Goal: Find specific page/section: Find specific page/section

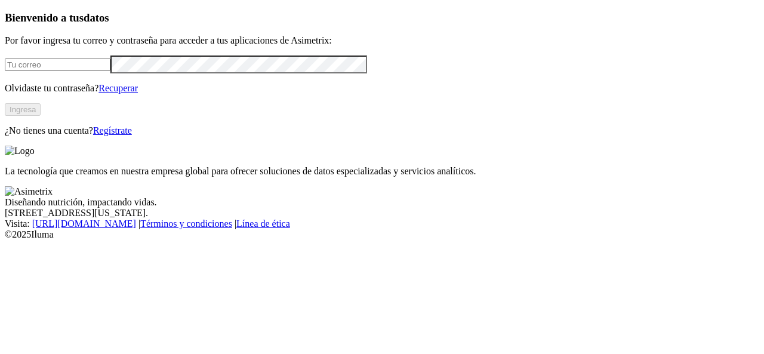
click at [110, 71] on input "email" at bounding box center [58, 65] width 106 height 13
type input "[PERSON_NAME][EMAIL_ADDRESS][PERSON_NAME][DOMAIN_NAME]"
click at [41, 116] on button "Ingresa" at bounding box center [23, 109] width 36 height 13
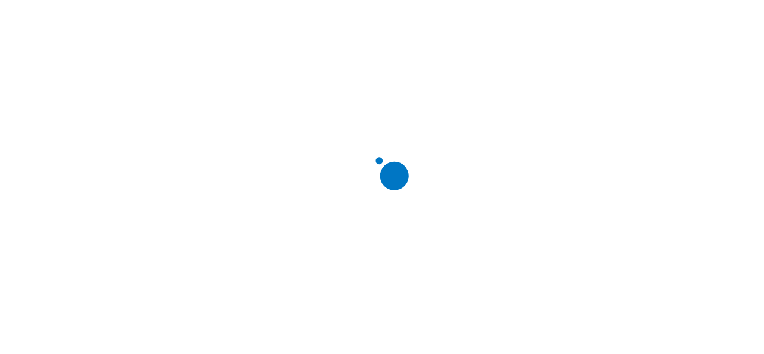
click at [137, 157] on div at bounding box center [387, 177] width 764 height 354
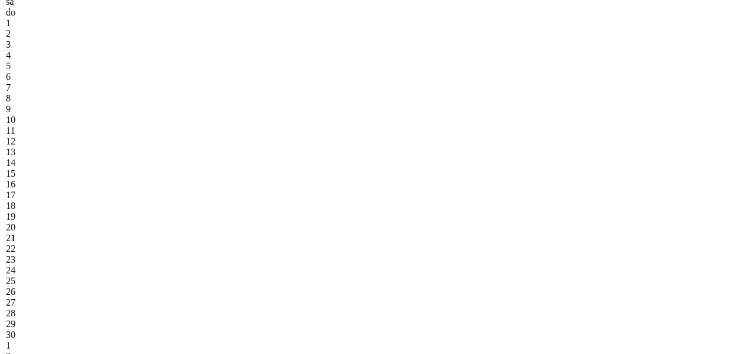
click at [121, 39] on div "1" at bounding box center [63, 34] width 115 height 11
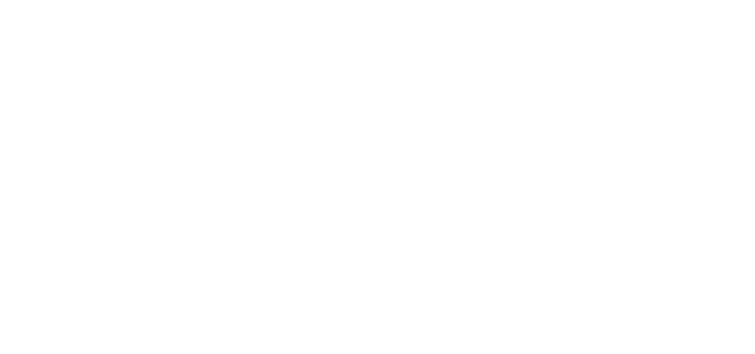
drag, startPoint x: 463, startPoint y: 219, endPoint x: 497, endPoint y: 174, distance: 56.7
